Goal: Use online tool/utility

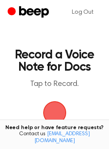
click at [57, 106] on span "button" at bounding box center [54, 112] width 35 height 35
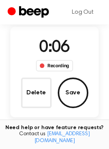
scroll to position [64, 0]
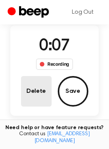
click at [33, 91] on button "Delete" at bounding box center [36, 91] width 31 height 31
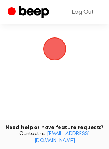
click at [60, 60] on span "button" at bounding box center [54, 49] width 25 height 25
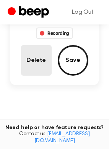
click at [27, 64] on button "Delete" at bounding box center [36, 60] width 31 height 31
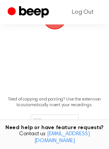
scroll to position [64, 0]
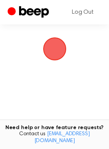
click at [46, 55] on span "button" at bounding box center [54, 48] width 23 height 23
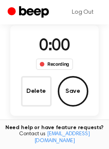
scroll to position [95, 0]
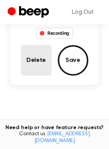
click at [27, 58] on button "Delete" at bounding box center [36, 60] width 31 height 31
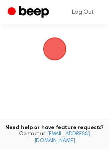
click at [53, 47] on span "button" at bounding box center [54, 48] width 23 height 23
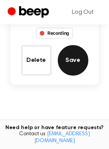
click at [74, 57] on button "Save" at bounding box center [73, 60] width 31 height 31
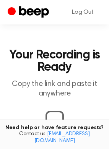
scroll to position [87, 0]
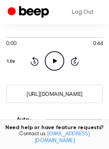
click at [52, 56] on icon "Play Audio" at bounding box center [54, 60] width 19 height 19
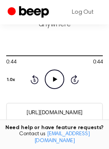
scroll to position [90, 0]
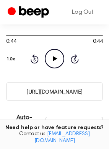
drag, startPoint x: 89, startPoint y: 90, endPoint x: 14, endPoint y: 89, distance: 75.6
click at [14, 89] on input "[URL][DOMAIN_NAME]" at bounding box center [54, 91] width 97 height 19
